Goal: Navigation & Orientation: Find specific page/section

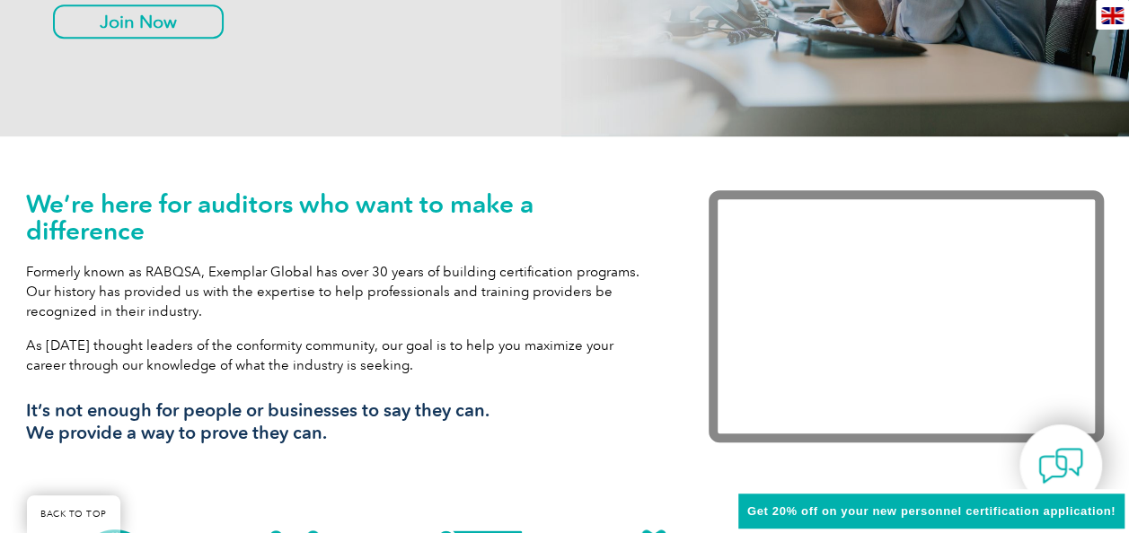
scroll to position [488, 0]
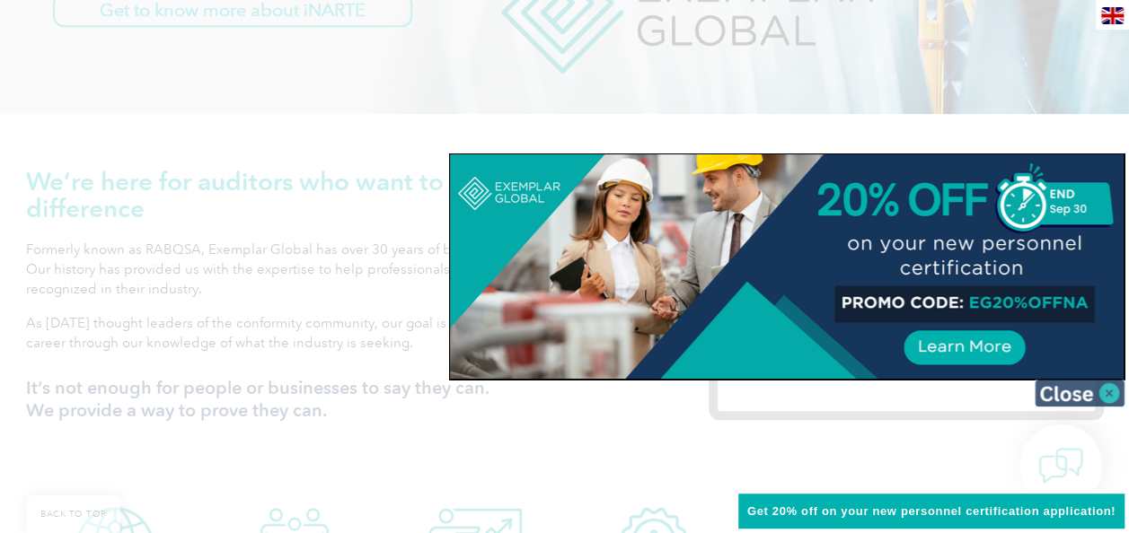
click at [1112, 392] on img at bounding box center [1080, 393] width 90 height 27
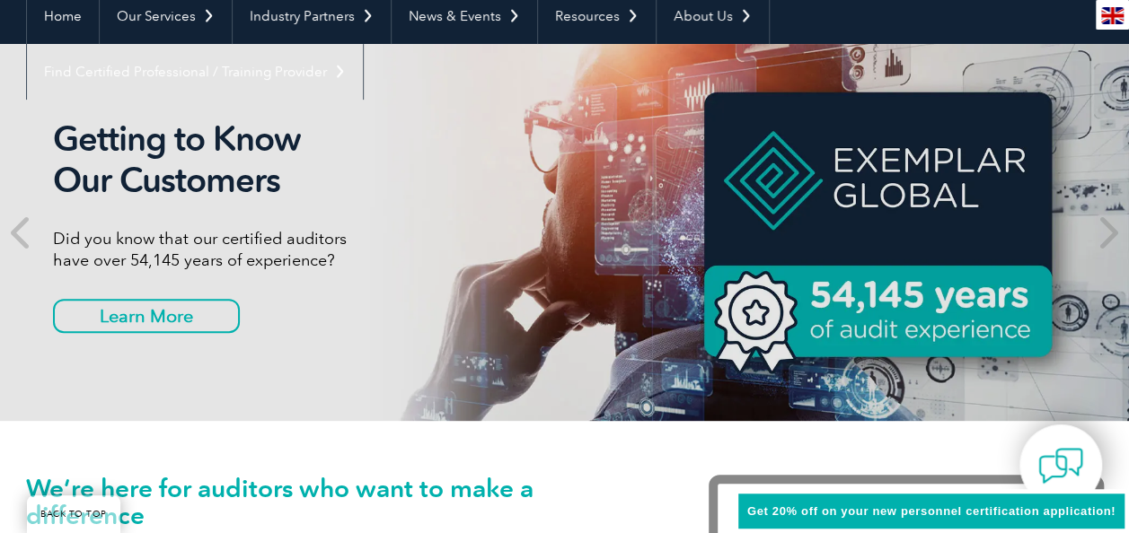
scroll to position [0, 0]
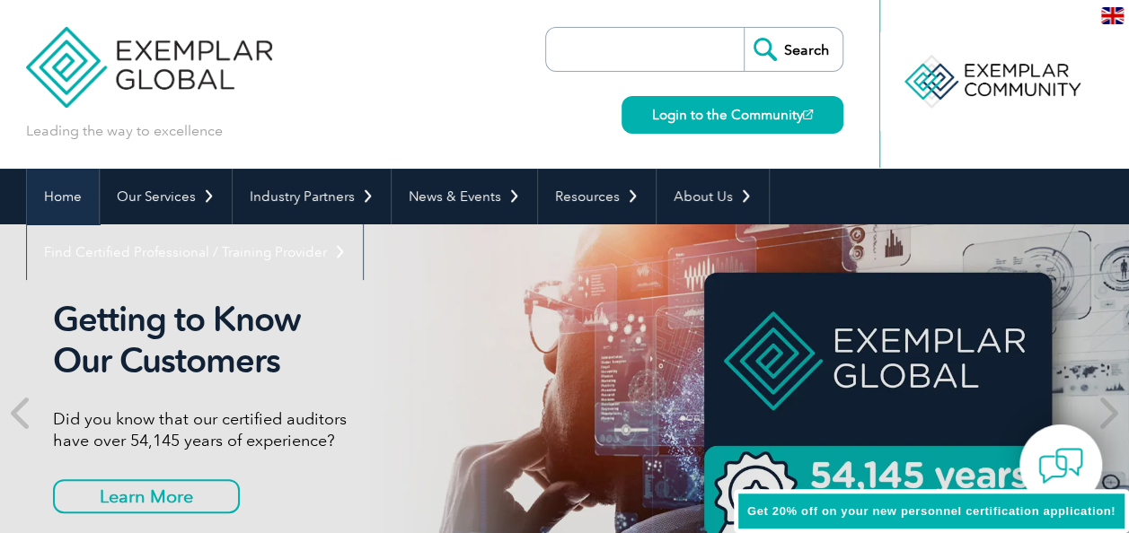
click at [57, 196] on link "Home" at bounding box center [63, 197] width 72 height 56
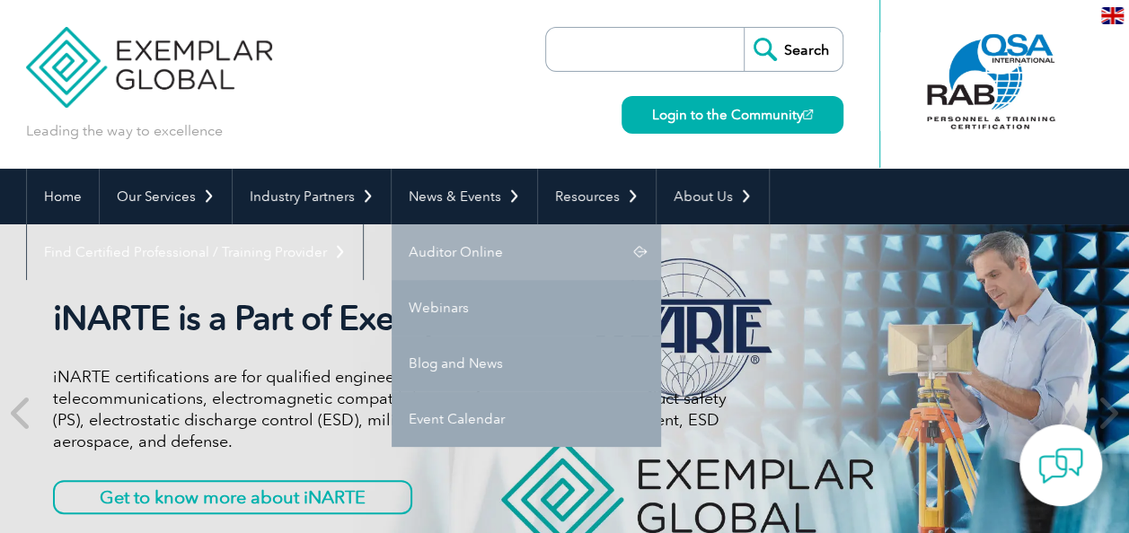
click at [432, 245] on link "Auditor Online" at bounding box center [526, 253] width 269 height 56
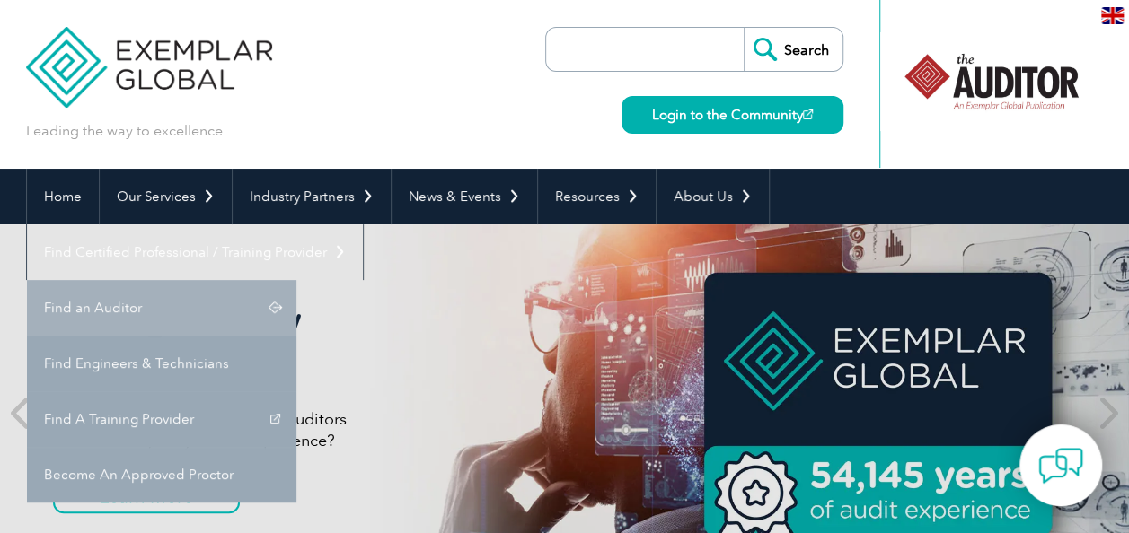
click at [296, 280] on link "Find an Auditor" at bounding box center [161, 308] width 269 height 56
